Goal: Transaction & Acquisition: Purchase product/service

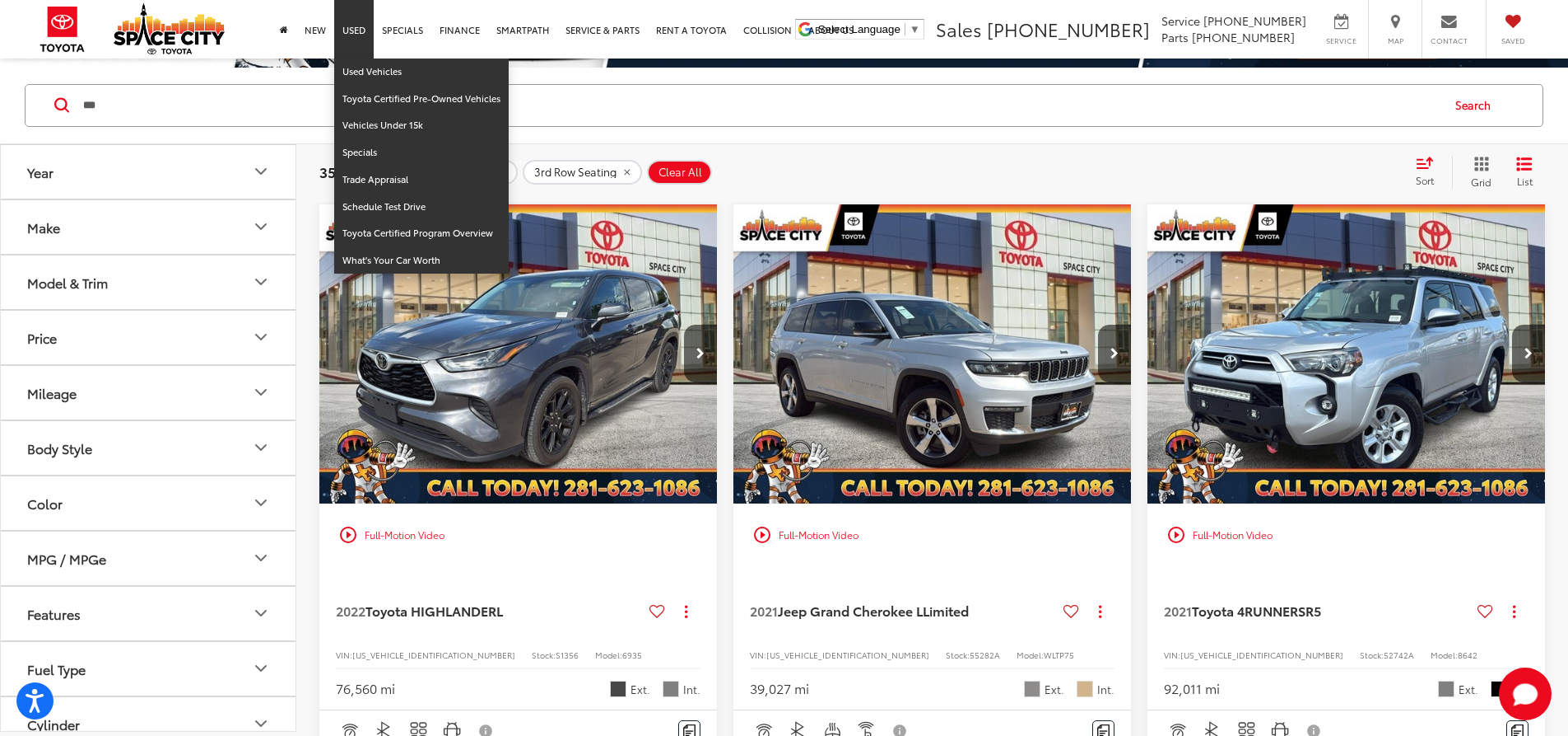
scroll to position [375, 0]
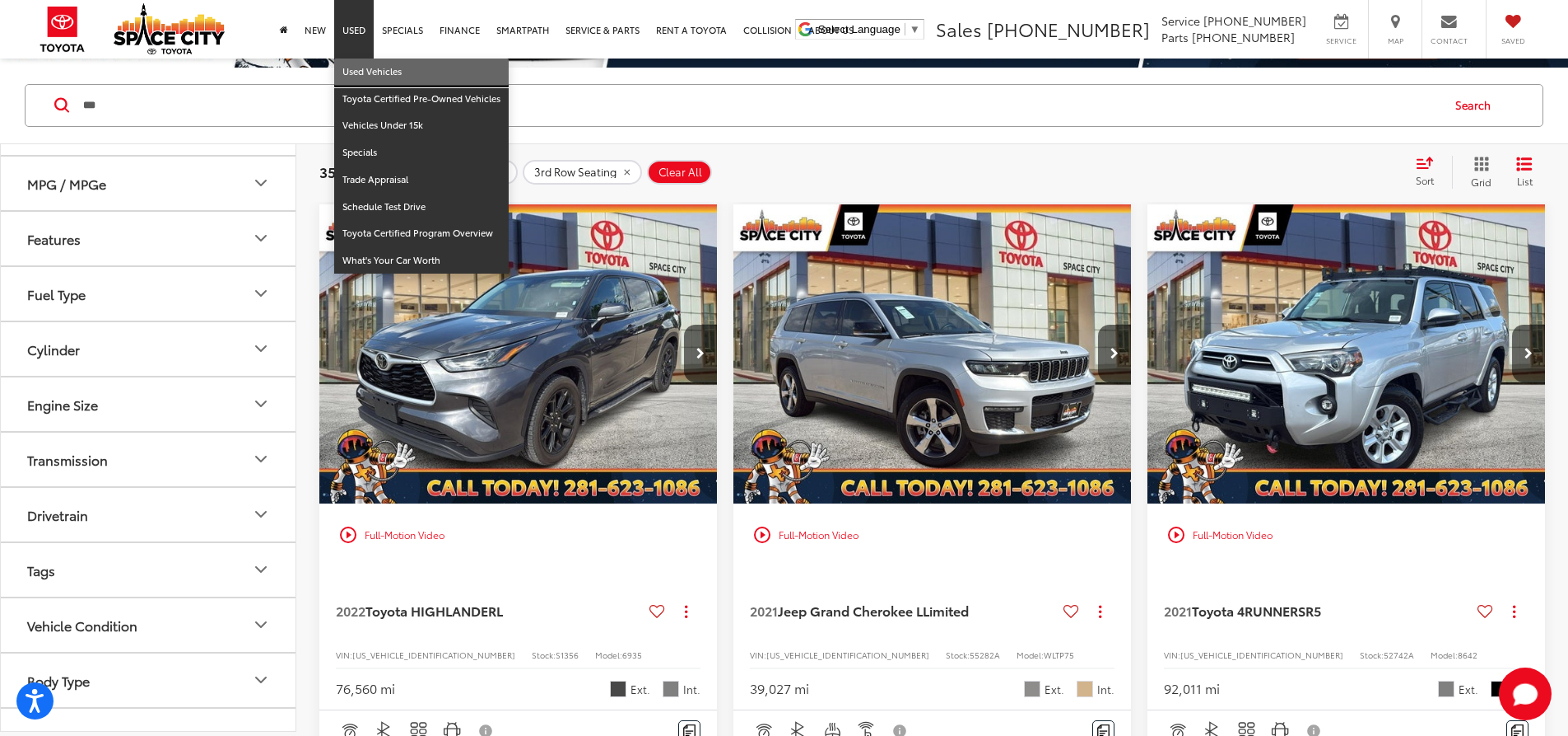
click at [363, 69] on link "Used Vehicles" at bounding box center [421, 72] width 175 height 27
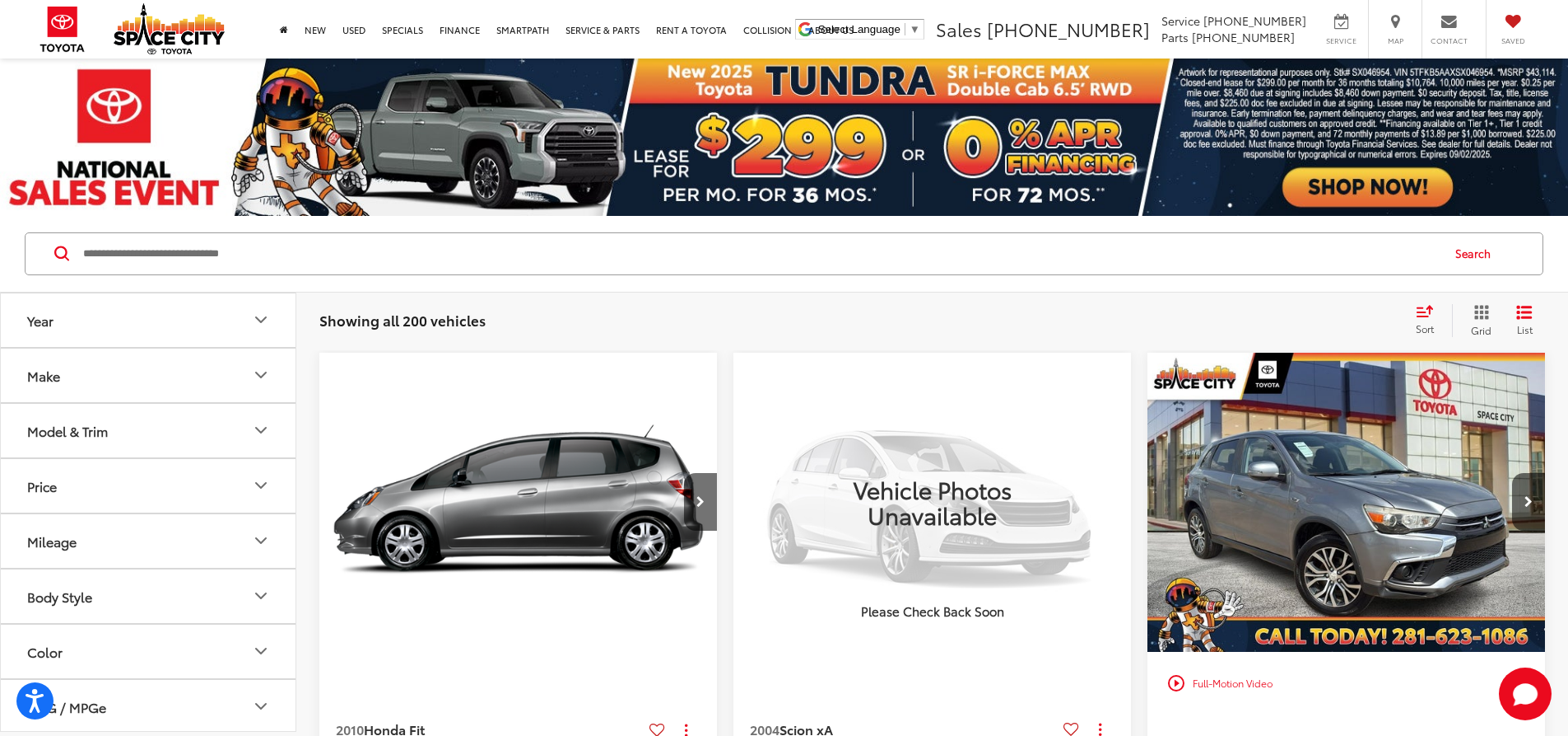
click at [234, 252] on input "Search by Make, Model, or Keyword" at bounding box center [761, 254] width 1358 height 40
type input "******"
